Goal: Information Seeking & Learning: Find specific page/section

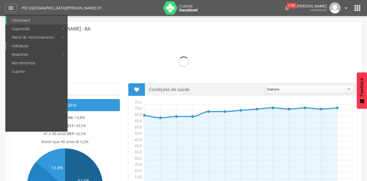
click at [17, 46] on link "Indivíduos" at bounding box center [36, 46] width 61 height 9
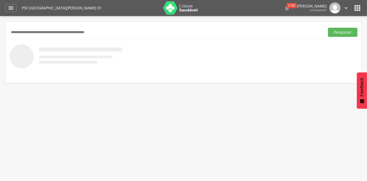
click at [40, 34] on input "text" at bounding box center [166, 32] width 313 height 9
click at [40, 34] on input "**********" at bounding box center [166, 32] width 313 height 9
type input "**********"
click at [328, 28] on button "Pesquisar" at bounding box center [342, 32] width 29 height 9
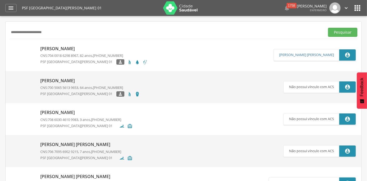
click at [77, 47] on p "[PERSON_NAME]" at bounding box center [93, 49] width 107 height 6
type input "**********"
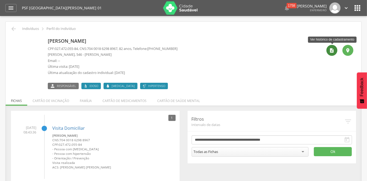
click at [332, 51] on icon "" at bounding box center [331, 50] width 5 height 5
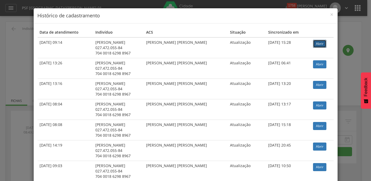
click at [317, 43] on link "Abrir" at bounding box center [319, 44] width 13 height 8
click at [331, 13] on span "×" at bounding box center [331, 14] width 3 height 7
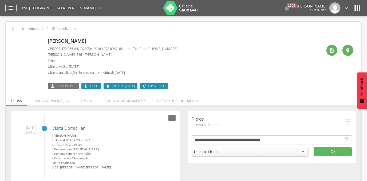
click at [10, 9] on icon "" at bounding box center [11, 8] width 6 height 6
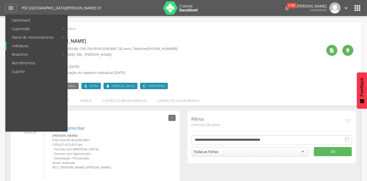
click at [18, 49] on link "Indivíduos" at bounding box center [36, 46] width 61 height 9
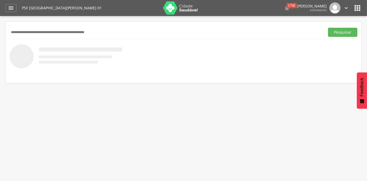
click at [33, 35] on input "text" at bounding box center [166, 32] width 313 height 9
click at [328, 28] on button "Pesquisar" at bounding box center [342, 32] width 29 height 9
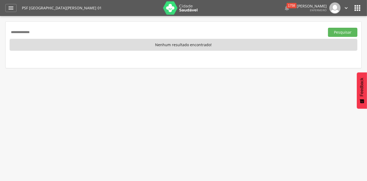
drag, startPoint x: 43, startPoint y: 31, endPoint x: 0, endPoint y: 26, distance: 42.9
click at [0, 31] on div " Supervisão  Distritos  Ubs Coordenador: - Teixeira de Freitas / BA Interval…" at bounding box center [183, 106] width 367 height 181
click at [328, 28] on button "Pesquisar" at bounding box center [342, 32] width 29 height 9
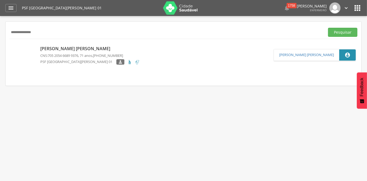
drag, startPoint x: 49, startPoint y: 31, endPoint x: -1, endPoint y: 33, distance: 50.2
click at [0, 33] on html " Dashboard Supervisão Produtividade Mapa da Cidade App desatualizado Última si…" at bounding box center [183, 90] width 367 height 181
drag, startPoint x: 27, startPoint y: 31, endPoint x: 5, endPoint y: 33, distance: 22.2
click at [5, 33] on div " Supervisão  Distritos  Ubs Coordenador: - Teixeira de Freitas / BA Interval…" at bounding box center [183, 106] width 367 height 181
type input "**********"
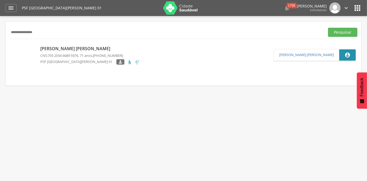
click at [328, 28] on button "Pesquisar" at bounding box center [342, 32] width 29 height 9
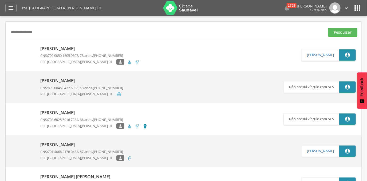
click at [71, 48] on p "Valter Rodrigues de Souza" at bounding box center [90, 49] width 100 height 6
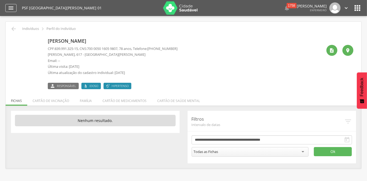
click at [14, 10] on div "" at bounding box center [10, 8] width 11 height 8
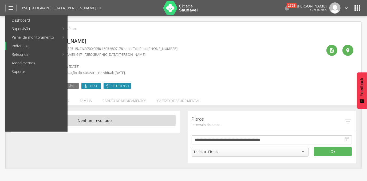
click at [18, 46] on link "Indivíduos" at bounding box center [36, 46] width 61 height 9
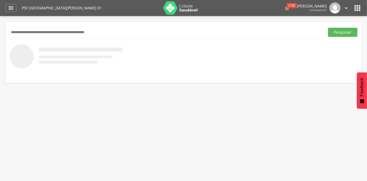
paste input "**********"
click at [328, 28] on button "Pesquisar" at bounding box center [342, 32] width 29 height 9
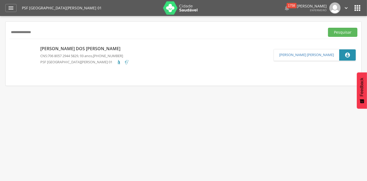
drag, startPoint x: 48, startPoint y: 34, endPoint x: -1, endPoint y: 35, distance: 48.8
click at [0, 35] on html " Dashboard Supervisão Produtividade Mapa da Cidade App desatualizado Última si…" at bounding box center [183, 90] width 367 height 181
paste input "text"
click at [328, 28] on button "Pesquisar" at bounding box center [342, 32] width 29 height 9
drag, startPoint x: 50, startPoint y: 34, endPoint x: -1, endPoint y: 35, distance: 51.2
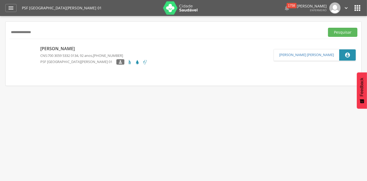
click at [0, 35] on html " Dashboard Supervisão Produtividade Mapa da Cidade App desatualizado Última si…" at bounding box center [183, 90] width 367 height 181
paste input "text"
click at [328, 28] on button "Pesquisar" at bounding box center [342, 32] width 29 height 9
drag, startPoint x: 41, startPoint y: 31, endPoint x: 0, endPoint y: 32, distance: 40.3
click at [0, 32] on div " Supervisão  Distritos  Ubs Coordenador: - Teixeira de Freitas / BA Interval…" at bounding box center [183, 106] width 367 height 181
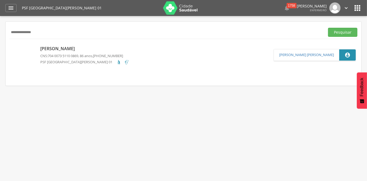
paste input "text"
click at [328, 28] on button "Pesquisar" at bounding box center [342, 32] width 29 height 9
drag, startPoint x: 47, startPoint y: 36, endPoint x: 0, endPoint y: 32, distance: 47.1
click at [0, 32] on html " Dashboard Supervisão Produtividade Mapa da Cidade App desatualizado Última si…" at bounding box center [183, 90] width 367 height 181
click at [328, 28] on button "Pesquisar" at bounding box center [342, 32] width 29 height 9
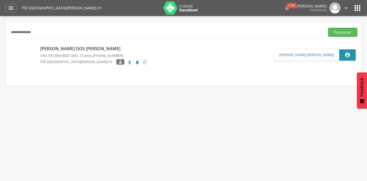
drag, startPoint x: 44, startPoint y: 33, endPoint x: 4, endPoint y: 33, distance: 40.0
click at [4, 33] on div " Supervisão  Distritos  Ubs Coordenador: - Teixeira de Freitas / BA Interval…" at bounding box center [183, 106] width 367 height 181
paste input "text"
click at [328, 28] on button "Pesquisar" at bounding box center [342, 32] width 29 height 9
drag, startPoint x: 45, startPoint y: 34, endPoint x: -1, endPoint y: 46, distance: 47.1
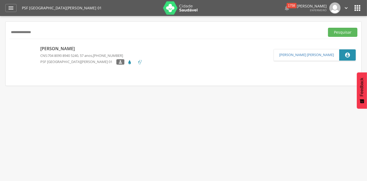
click at [0, 46] on html " Dashboard Supervisão Produtividade Mapa da Cidade App desatualizado Última si…" at bounding box center [183, 90] width 367 height 181
paste input "text"
type input "**********"
click at [328, 28] on button "Pesquisar" at bounding box center [342, 32] width 29 height 9
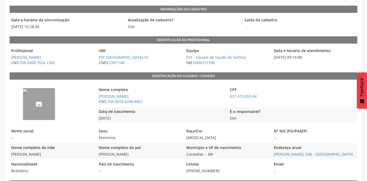
scroll to position [55, 0]
